Goal: Information Seeking & Learning: Find contact information

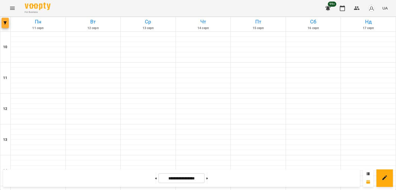
click at [6, 24] on icon "button" at bounding box center [5, 22] width 3 height 3
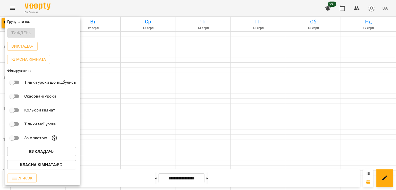
click at [51, 152] on b "Викладач :" at bounding box center [41, 151] width 24 height 5
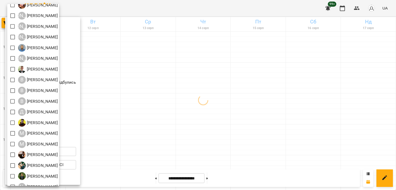
scroll to position [33, 0]
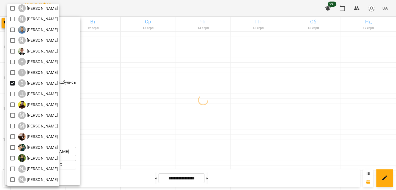
click at [181, 112] on div at bounding box center [198, 95] width 396 height 190
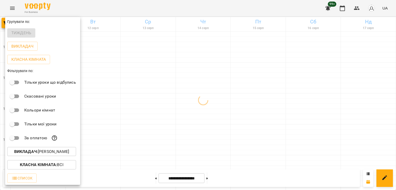
drag, startPoint x: 178, startPoint y: 98, endPoint x: 176, endPoint y: 96, distance: 2.8
click at [177, 97] on div at bounding box center [198, 95] width 396 height 190
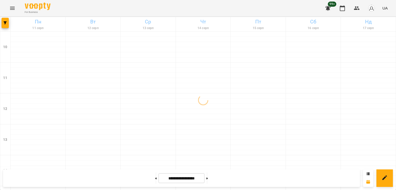
scroll to position [267, 0]
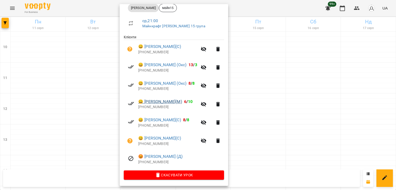
scroll to position [81, 0]
click at [89, 78] on div at bounding box center [198, 95] width 396 height 190
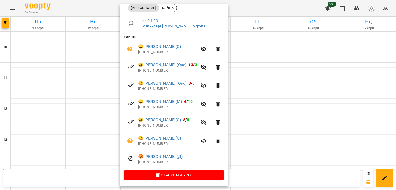
click at [86, 80] on div at bounding box center [198, 95] width 396 height 190
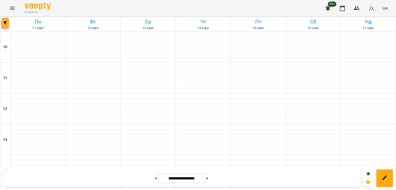
click at [4, 21] on icon "button" at bounding box center [5, 22] width 3 height 3
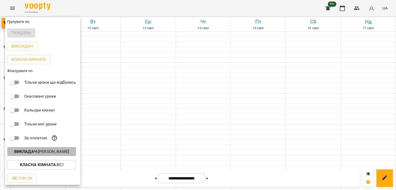
click at [55, 150] on p "Викладач : [PERSON_NAME]" at bounding box center [41, 152] width 55 height 6
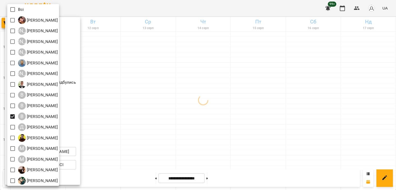
click at [146, 105] on div at bounding box center [198, 95] width 396 height 190
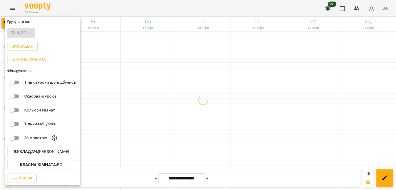
click at [145, 77] on div at bounding box center [198, 95] width 396 height 190
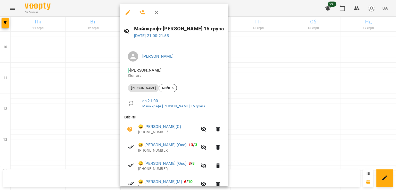
click at [92, 80] on div at bounding box center [198, 95] width 396 height 190
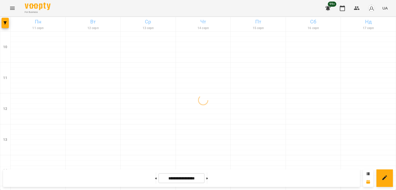
scroll to position [267, 0]
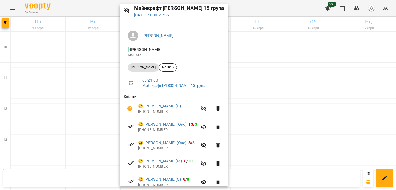
scroll to position [77, 0]
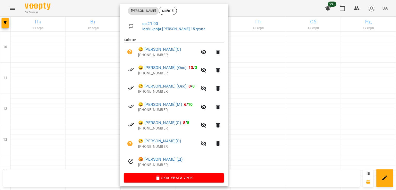
click at [146, 55] on p "[PHONE_NUMBER]" at bounding box center [167, 55] width 59 height 5
copy p "380991583212"
click at [149, 132] on li "😀 Пісоцький Ілля(С) 8 / 8 +380973104386" at bounding box center [174, 125] width 100 height 18
click at [148, 129] on p "[PHONE_NUMBER]" at bounding box center [167, 128] width 59 height 5
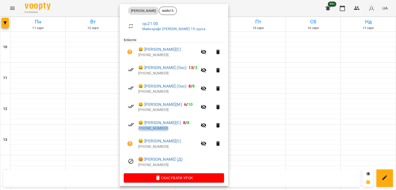
click at [148, 129] on p "[PHONE_NUMBER]" at bounding box center [167, 128] width 59 height 5
copy p "380973104386"
click at [155, 146] on p "[PHONE_NUMBER]" at bounding box center [167, 146] width 59 height 5
copy p "380960615596"
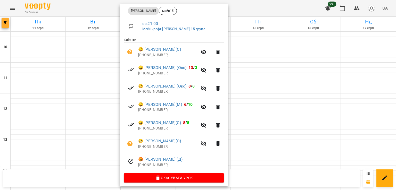
drag, startPoint x: 2, startPoint y: 25, endPoint x: 4, endPoint y: 22, distance: 3.7
click at [3, 24] on div at bounding box center [198, 95] width 396 height 190
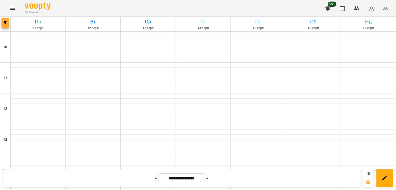
click at [4, 22] on icon "button" at bounding box center [5, 22] width 3 height 3
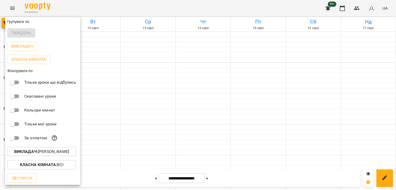
click at [53, 152] on p "Викладач : [PERSON_NAME]" at bounding box center [41, 152] width 55 height 6
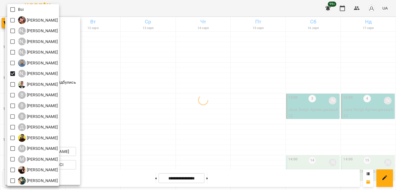
click at [165, 102] on div at bounding box center [198, 95] width 396 height 190
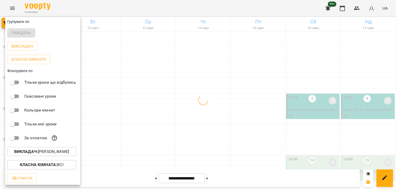
click at [183, 97] on div at bounding box center [198, 95] width 396 height 190
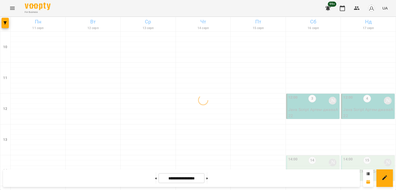
scroll to position [241, 0]
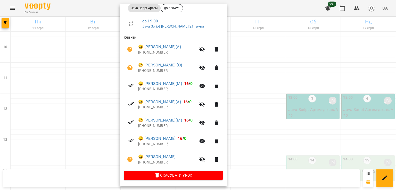
scroll to position [81, 0]
click at [76, 128] on div at bounding box center [198, 95] width 396 height 190
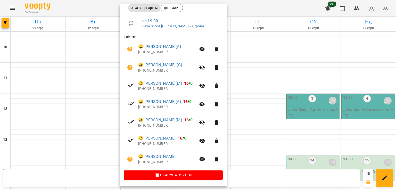
click at [84, 85] on div at bounding box center [198, 95] width 396 height 190
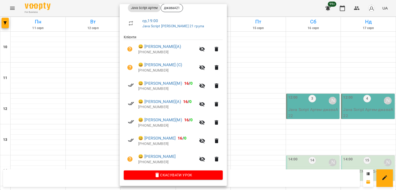
click at [86, 83] on div at bounding box center [198, 95] width 396 height 190
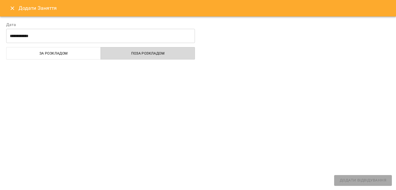
select select
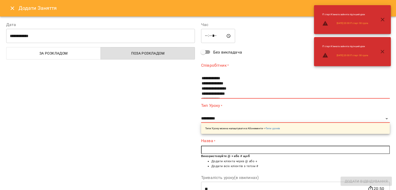
click at [15, 4] on button "Close" at bounding box center [12, 8] width 12 height 12
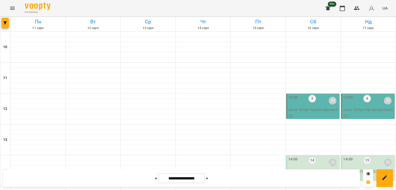
scroll to position [267, 0]
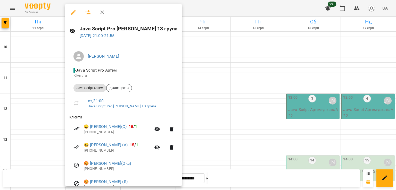
click at [31, 126] on div at bounding box center [198, 95] width 396 height 190
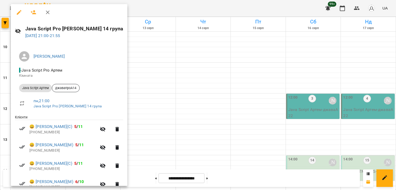
click at [167, 119] on div at bounding box center [198, 95] width 396 height 190
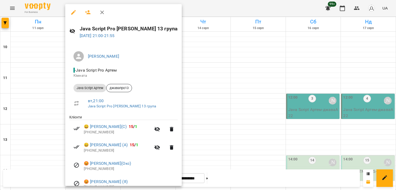
drag, startPoint x: 50, startPoint y: 122, endPoint x: 68, endPoint y: 122, distance: 18.3
click at [49, 122] on div at bounding box center [198, 95] width 396 height 190
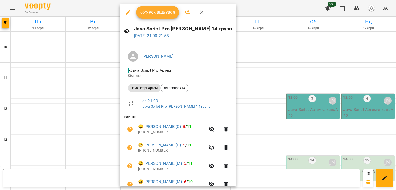
click at [111, 124] on div at bounding box center [198, 95] width 396 height 190
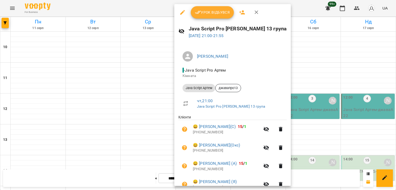
drag, startPoint x: 129, startPoint y: 129, endPoint x: 213, endPoint y: 129, distance: 84.5
click at [129, 129] on div at bounding box center [198, 95] width 396 height 190
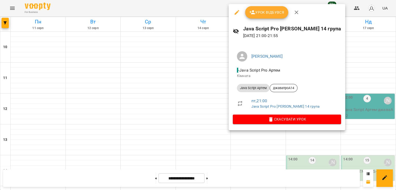
click at [35, 121] on div at bounding box center [198, 95] width 396 height 190
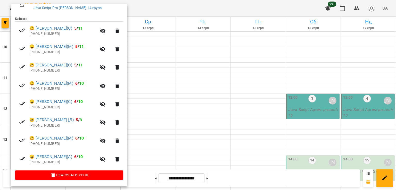
scroll to position [99, 0]
click at [166, 120] on div at bounding box center [198, 95] width 396 height 190
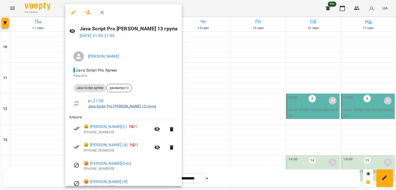
scroll to position [26, 0]
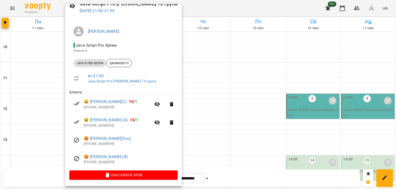
click at [22, 110] on div at bounding box center [198, 95] width 396 height 190
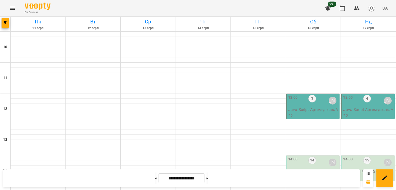
scroll to position [215, 0]
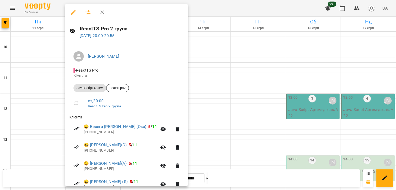
click at [41, 132] on div at bounding box center [198, 95] width 396 height 190
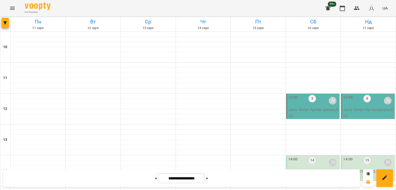
scroll to position [267, 0]
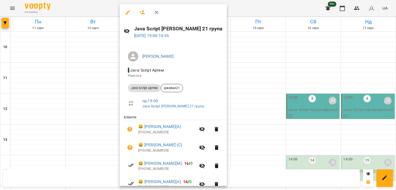
scroll to position [81, 0]
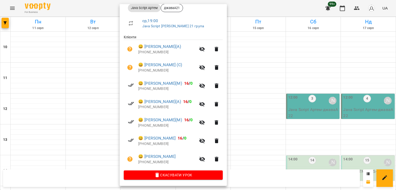
click at [105, 92] on div at bounding box center [198, 95] width 396 height 190
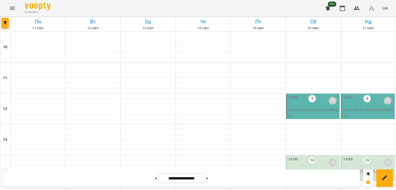
scroll to position [267, 0]
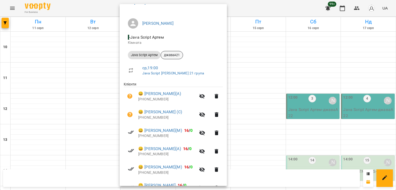
scroll to position [81, 0]
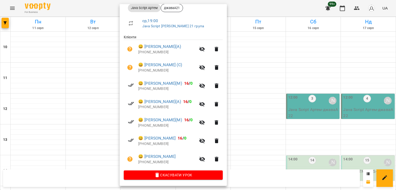
click at [36, 84] on div at bounding box center [198, 95] width 396 height 190
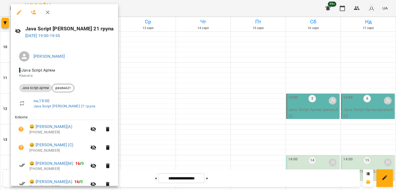
click at [145, 63] on div at bounding box center [198, 95] width 396 height 190
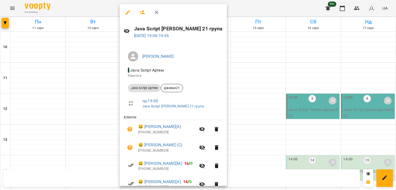
click at [89, 105] on div at bounding box center [198, 95] width 396 height 190
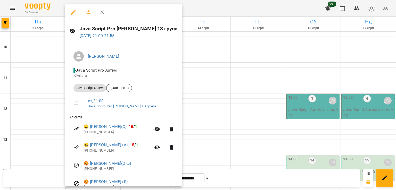
scroll to position [26, 0]
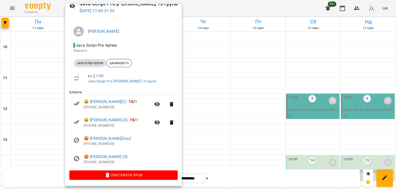
click at [43, 114] on div at bounding box center [198, 95] width 396 height 190
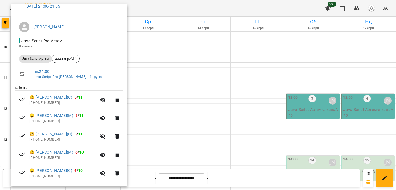
scroll to position [99, 0]
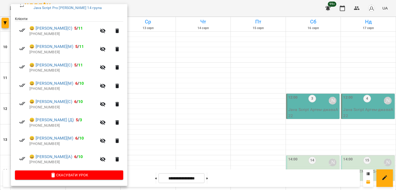
click at [176, 116] on div at bounding box center [198, 95] width 396 height 190
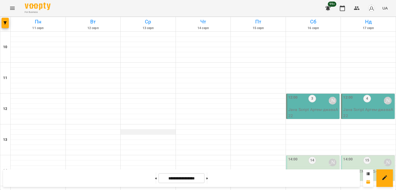
scroll to position [0, 0]
click at [323, 103] on div "12:00 3 Артем Кот" at bounding box center [313, 101] width 50 height 12
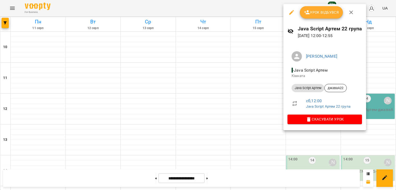
click at [243, 96] on div at bounding box center [198, 95] width 396 height 190
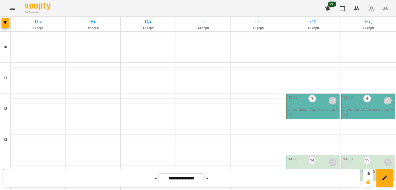
scroll to position [232, 0]
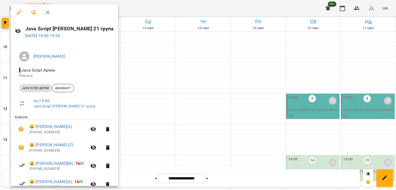
click at [142, 99] on div at bounding box center [198, 95] width 396 height 190
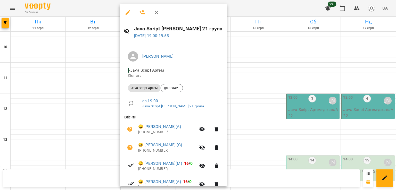
scroll to position [81, 0]
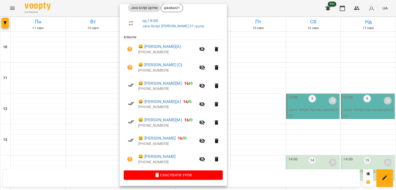
click at [72, 101] on div at bounding box center [198, 95] width 396 height 190
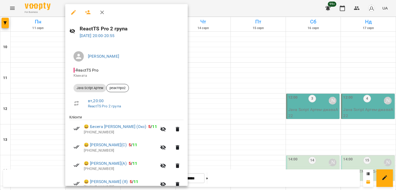
click at [32, 119] on div at bounding box center [198, 95] width 396 height 190
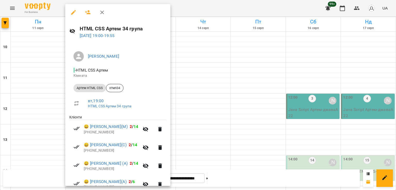
click at [37, 120] on div at bounding box center [198, 95] width 396 height 190
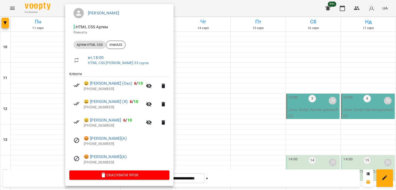
scroll to position [44, 0]
click at [47, 106] on div at bounding box center [198, 95] width 396 height 190
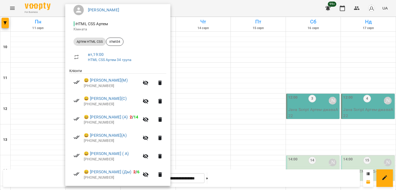
scroll to position [99, 0]
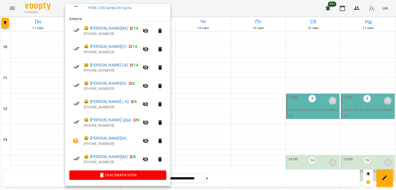
click at [32, 112] on div at bounding box center [198, 95] width 396 height 190
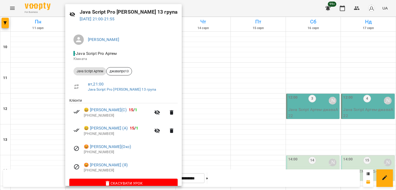
scroll to position [26, 0]
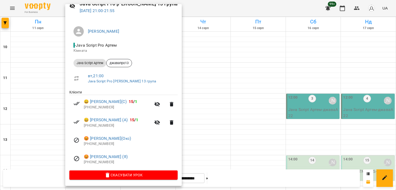
click at [189, 107] on div at bounding box center [198, 95] width 396 height 190
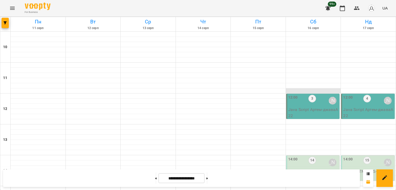
scroll to position [0, 0]
click at [319, 109] on p "Java Script Артем - джаваА22" at bounding box center [313, 113] width 50 height 12
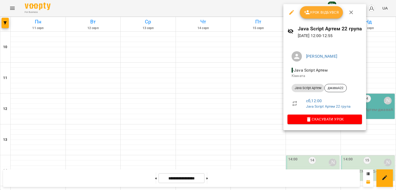
click at [261, 110] on div at bounding box center [198, 95] width 396 height 190
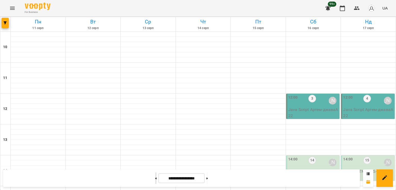
click at [155, 161] on button at bounding box center [155, 178] width 1 height 11
type input "**********"
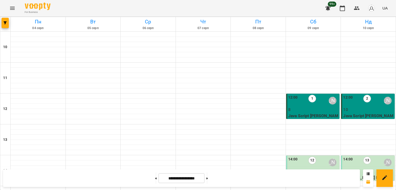
click at [315, 101] on div "12:00 1 Артем Кот" at bounding box center [313, 101] width 50 height 12
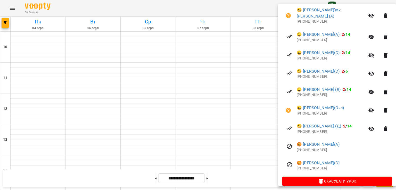
scroll to position [136, 0]
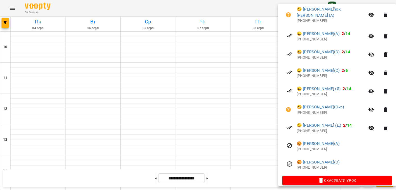
click at [225, 120] on div at bounding box center [198, 95] width 396 height 190
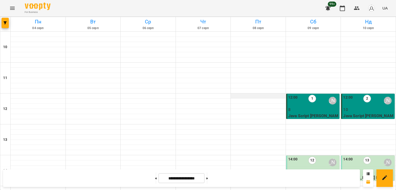
click at [270, 98] on div at bounding box center [258, 95] width 55 height 5
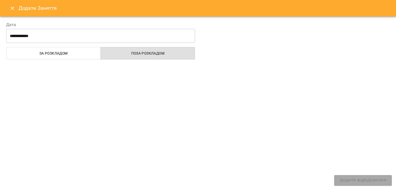
select select
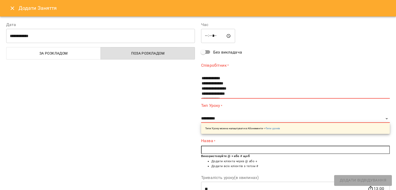
click at [18, 8] on button "Close" at bounding box center [12, 8] width 12 height 12
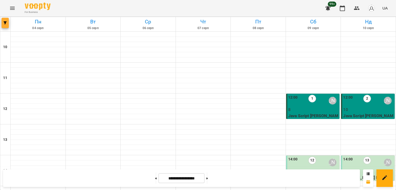
click at [8, 25] on button "button" at bounding box center [5, 23] width 7 height 10
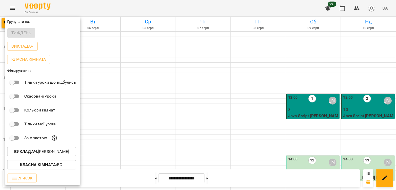
click at [50, 157] on div "Викладач : Артем Кот" at bounding box center [42, 151] width 75 height 13
click at [49, 155] on p "Викладач : Артем Кот" at bounding box center [41, 152] width 55 height 6
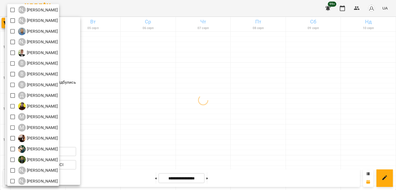
scroll to position [33, 0]
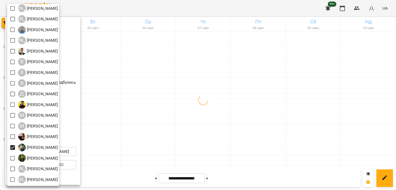
click at [245, 115] on div at bounding box center [198, 95] width 396 height 190
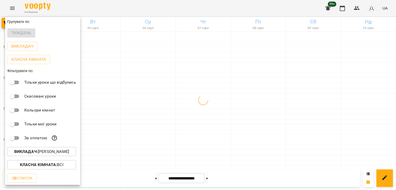
click at [233, 130] on div at bounding box center [198, 95] width 396 height 190
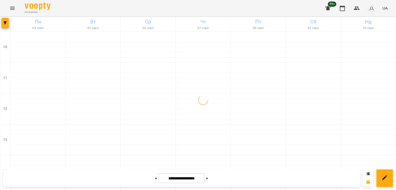
drag, startPoint x: 216, startPoint y: 177, endPoint x: 196, endPoint y: 182, distance: 21.1
click at [208, 161] on button at bounding box center [206, 178] width 1 height 11
type input "**********"
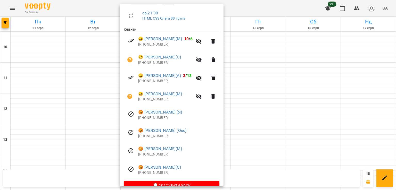
scroll to position [99, 0]
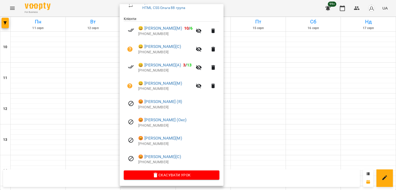
click at [54, 123] on div at bounding box center [198, 95] width 396 height 190
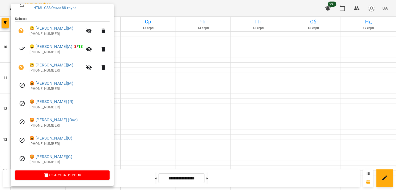
click at [144, 116] on div at bounding box center [198, 95] width 396 height 190
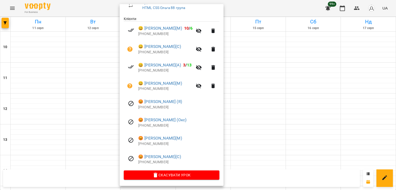
click at [153, 161] on p "+421905872112" at bounding box center [178, 162] width 81 height 5
copy p "421905872112"
click at [103, 102] on div at bounding box center [198, 95] width 396 height 190
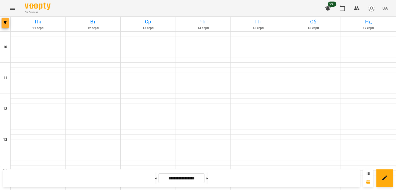
click at [6, 25] on button "button" at bounding box center [5, 23] width 7 height 10
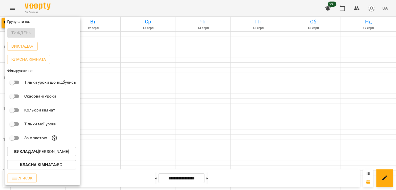
click at [63, 153] on p "Викладач : Ольга Мизюк" at bounding box center [41, 152] width 55 height 6
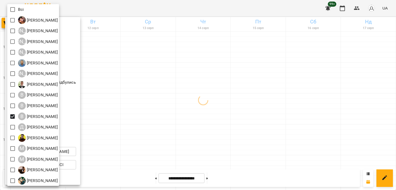
click at [144, 117] on div at bounding box center [198, 95] width 396 height 190
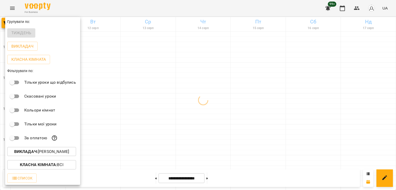
click at [149, 116] on div at bounding box center [198, 95] width 396 height 190
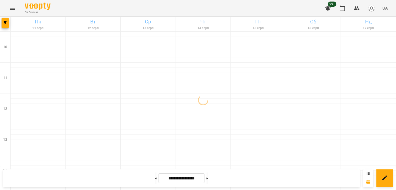
scroll to position [215, 0]
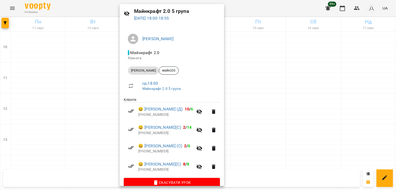
scroll to position [26, 0]
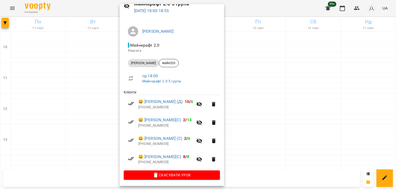
click at [97, 113] on div at bounding box center [198, 95] width 396 height 190
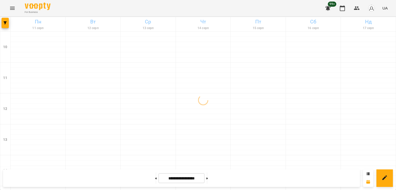
scroll to position [241, 0]
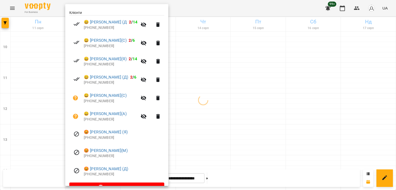
scroll to position [117, 0]
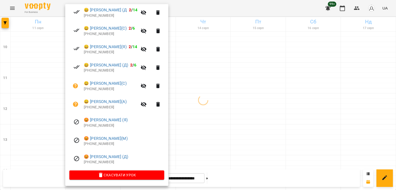
click at [45, 108] on div at bounding box center [198, 95] width 396 height 190
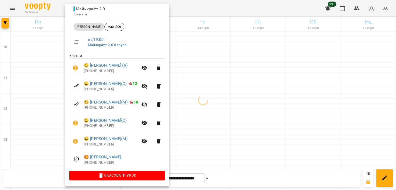
scroll to position [62, 0]
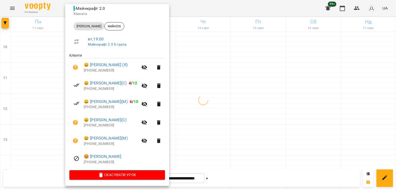
drag, startPoint x: 44, startPoint y: 92, endPoint x: 88, endPoint y: 54, distance: 58.2
click at [44, 92] on div at bounding box center [198, 95] width 396 height 190
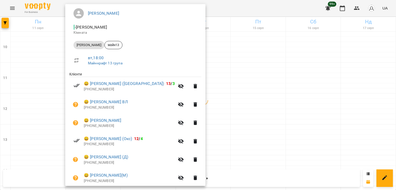
scroll to position [117, 0]
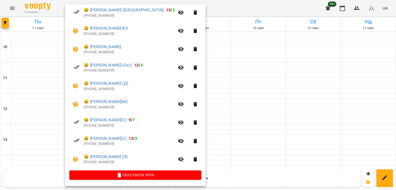
click at [29, 79] on div at bounding box center [198, 95] width 396 height 190
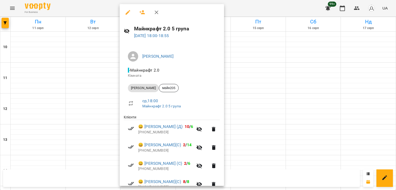
scroll to position [26, 0]
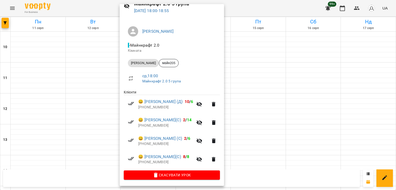
click at [106, 102] on div at bounding box center [198, 95] width 396 height 190
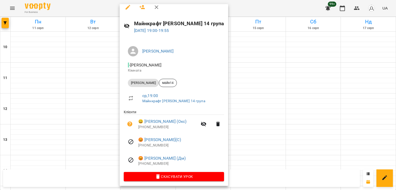
scroll to position [7, 0]
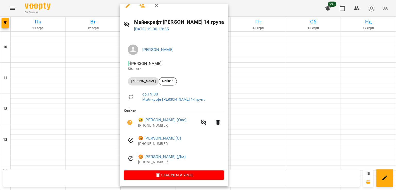
click at [104, 118] on div at bounding box center [198, 95] width 396 height 190
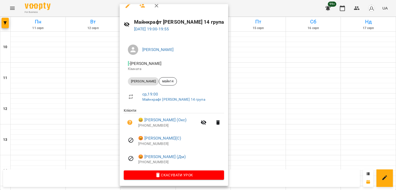
click at [103, 114] on div at bounding box center [198, 95] width 396 height 190
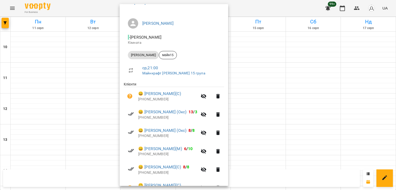
scroll to position [81, 0]
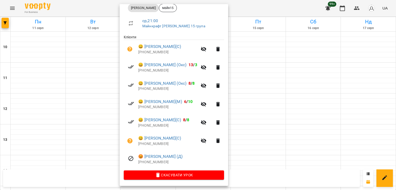
click at [91, 101] on div at bounding box center [198, 95] width 396 height 190
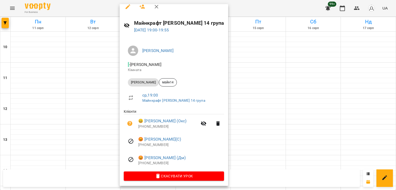
scroll to position [7, 0]
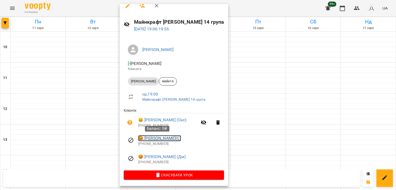
click at [165, 139] on link "😡 Макс Киреєв(С)" at bounding box center [159, 138] width 43 height 6
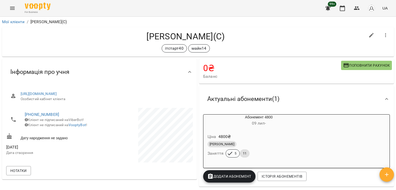
click at [365, 35] on button "button" at bounding box center [371, 35] width 12 height 12
select select "**"
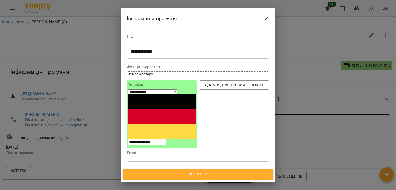
click at [169, 161] on icon at bounding box center [168, 193] width 4 height 4
drag, startPoint x: 199, startPoint y: 173, endPoint x: 183, endPoint y: 160, distance: 20.4
click at [199, 161] on span "Зберегти" at bounding box center [197, 174] width 139 height 7
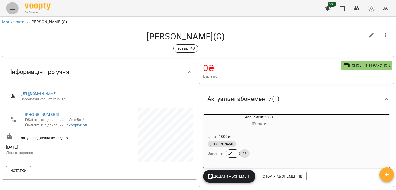
click at [14, 8] on button "Menu" at bounding box center [12, 8] width 12 height 12
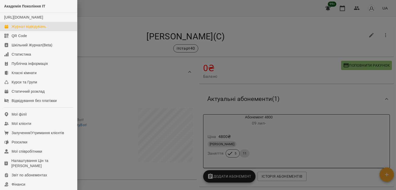
click at [37, 29] on div "Журнал відвідувань" at bounding box center [29, 26] width 34 height 5
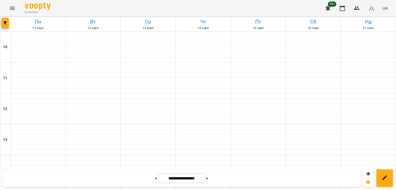
scroll to position [241, 0]
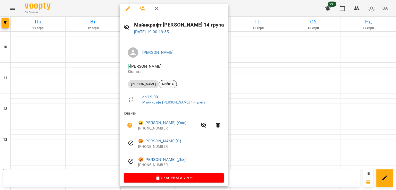
scroll to position [7, 0]
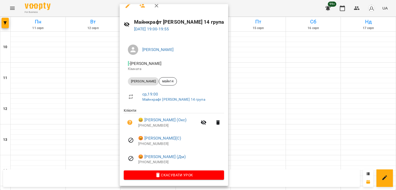
click at [93, 112] on div at bounding box center [198, 95] width 396 height 190
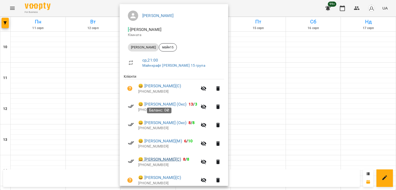
scroll to position [81, 0]
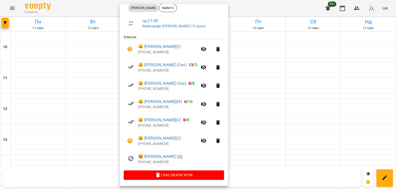
click at [92, 91] on div at bounding box center [198, 95] width 396 height 190
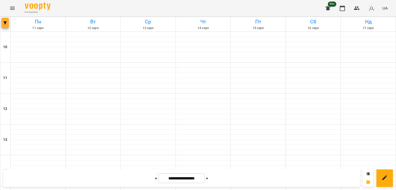
click at [4, 21] on button "button" at bounding box center [5, 23] width 7 height 10
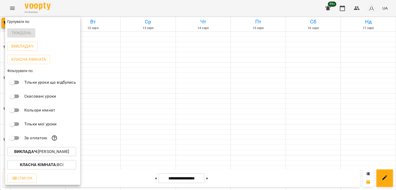
click at [61, 155] on p "Викладач : [PERSON_NAME]" at bounding box center [41, 152] width 55 height 6
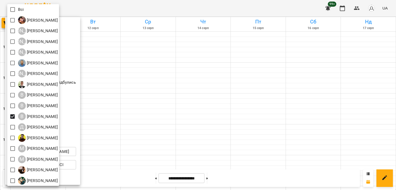
click at [7, 4] on div at bounding box center [198, 95] width 396 height 190
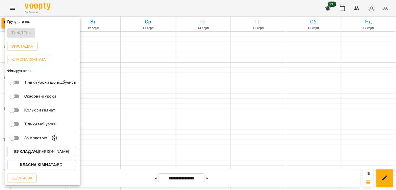
click at [13, 8] on div "Всі [PERSON_NAME] А [PERSON_NAME] А [PERSON_NAME] А [PERSON_NAME] [PERSON_NAME]…" at bounding box center [198, 95] width 396 height 190
click at [50, 152] on p "Викладач : [PERSON_NAME]" at bounding box center [41, 152] width 55 height 6
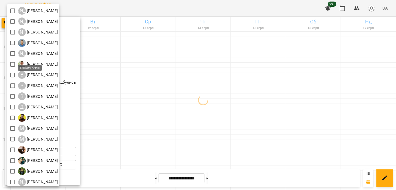
scroll to position [33, 0]
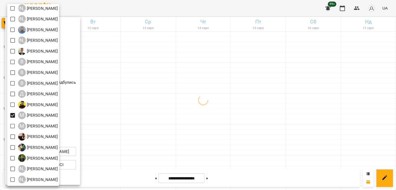
click at [206, 110] on div at bounding box center [198, 95] width 396 height 190
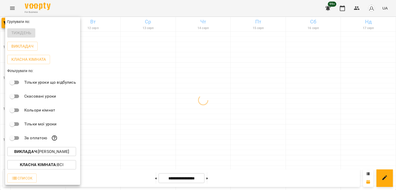
click at [182, 76] on div at bounding box center [198, 95] width 396 height 190
